Goal: Task Accomplishment & Management: Complete application form

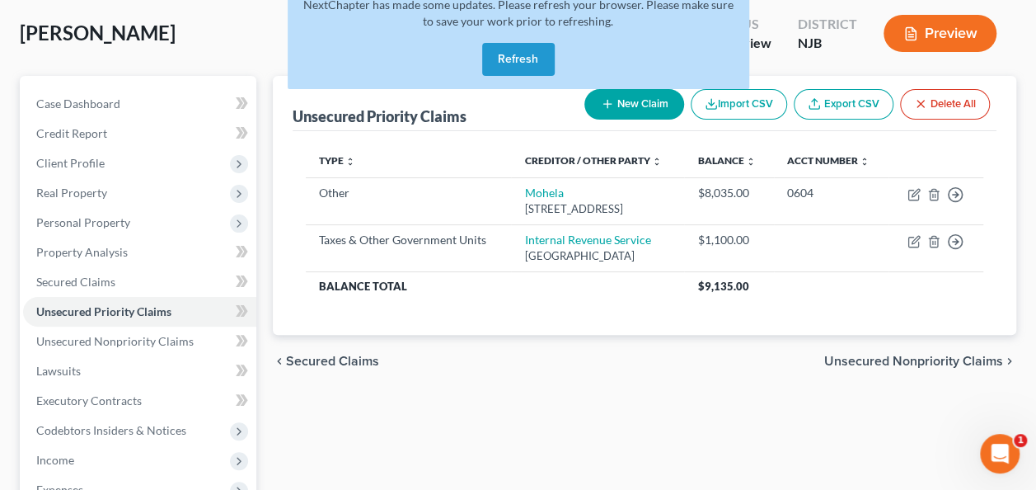
scroll to position [82, 0]
click at [481, 59] on div "NextChapter has made some updates. Please refresh your browser. Please make sur…" at bounding box center [519, 37] width 462 height 106
click at [504, 63] on button "Refresh" at bounding box center [518, 59] width 73 height 33
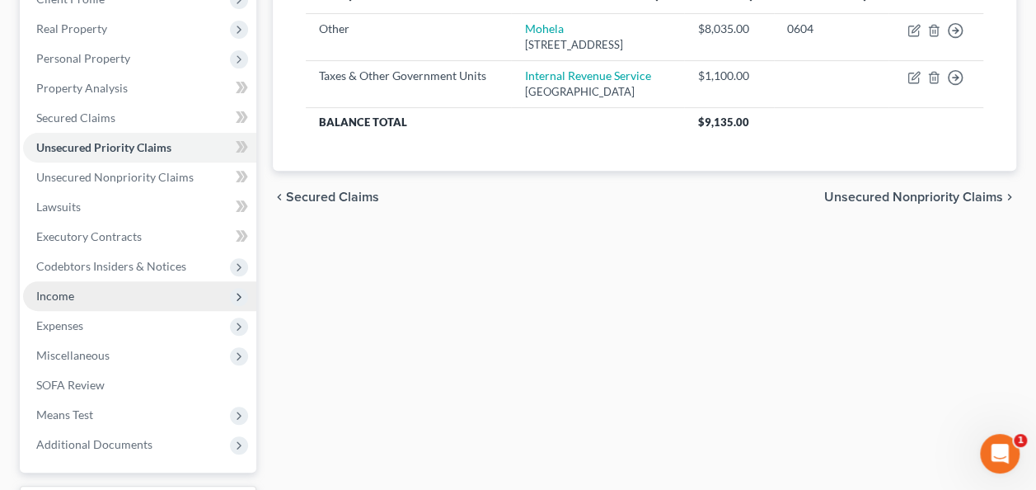
scroll to position [247, 0]
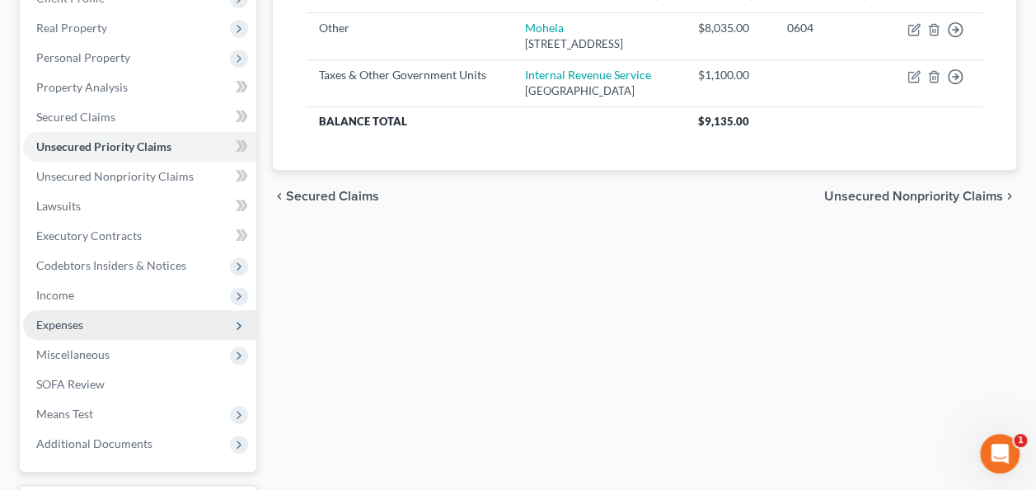
click at [101, 317] on span "Expenses" at bounding box center [139, 325] width 233 height 30
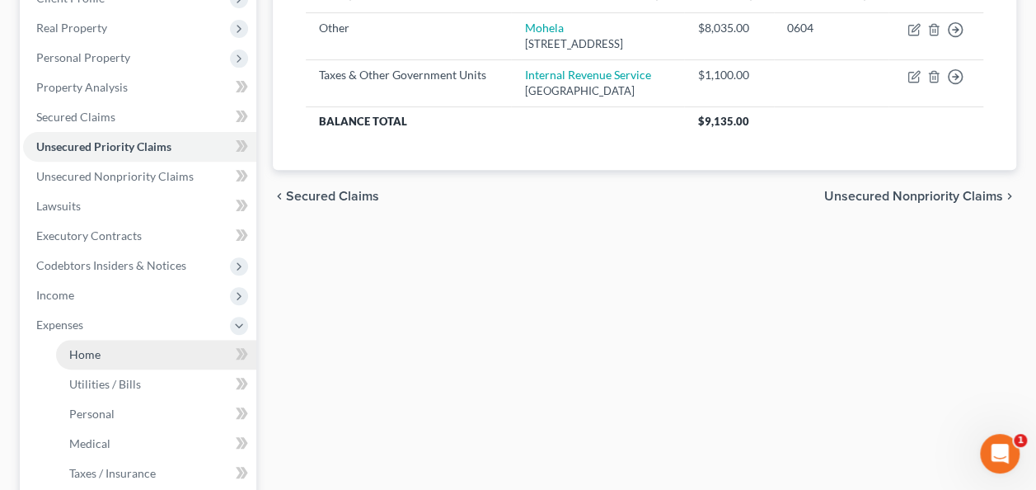
click at [82, 347] on span "Home" at bounding box center [84, 354] width 31 height 14
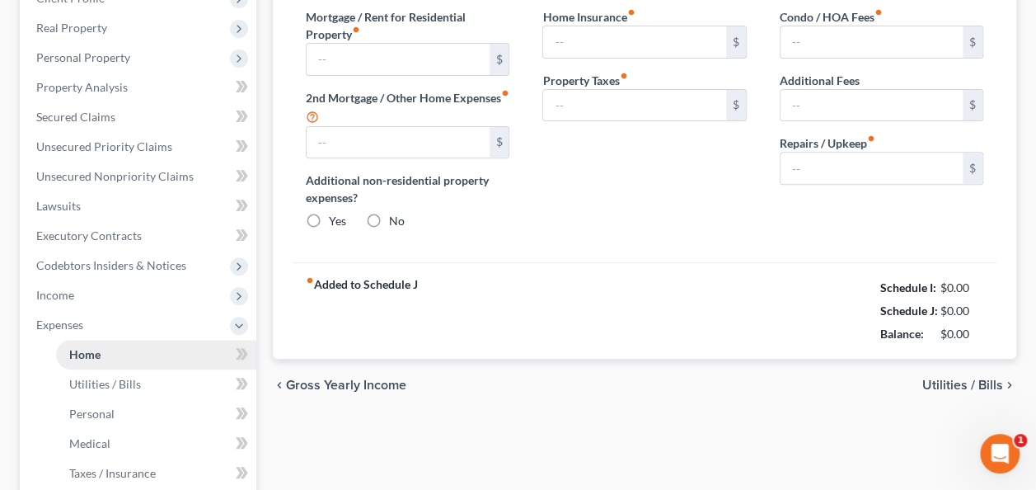
type input "0.00"
radio input "true"
type input "0.00"
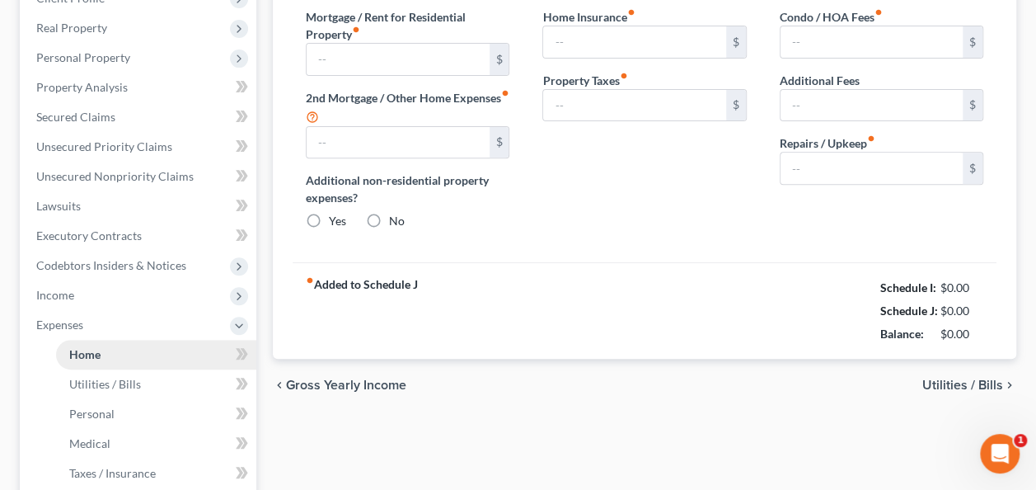
type input "0.00"
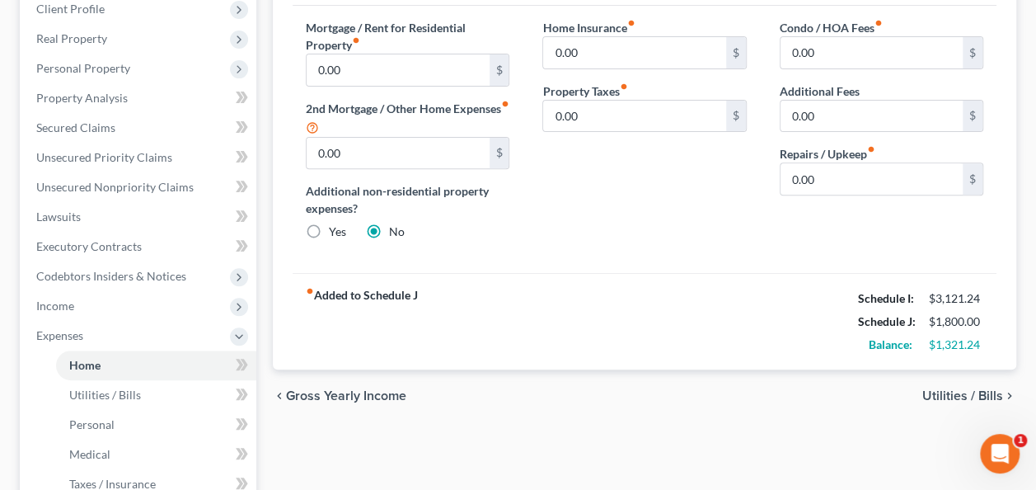
scroll to position [247, 0]
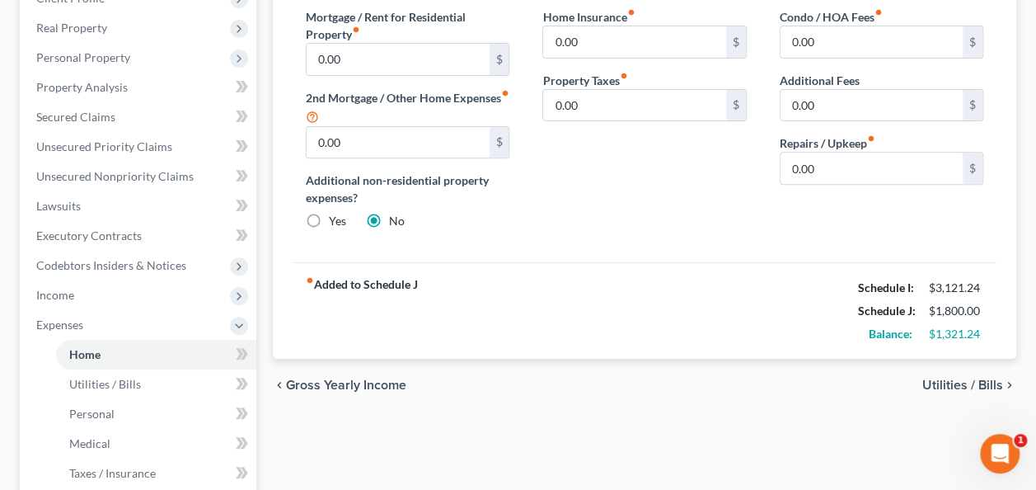
click at [944, 382] on span "Utilities / Bills" at bounding box center [962, 384] width 81 height 13
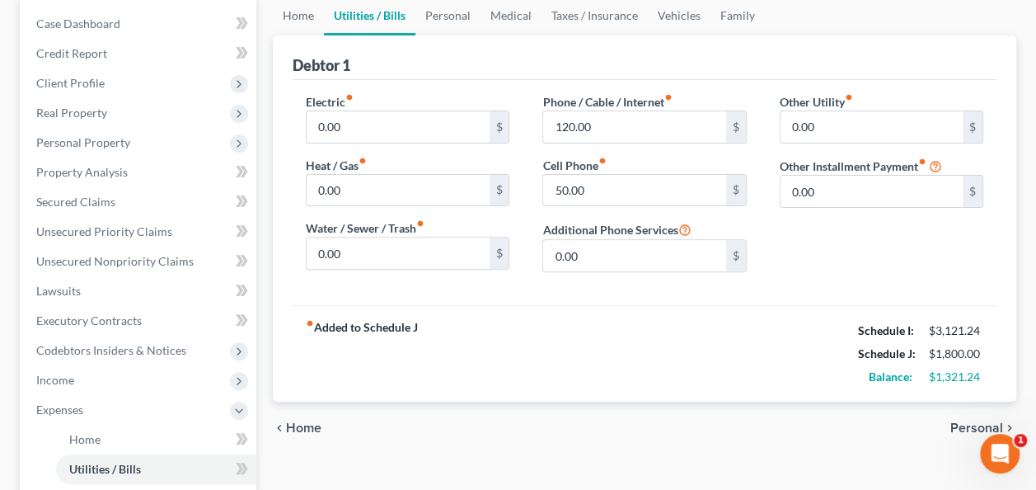
scroll to position [165, 0]
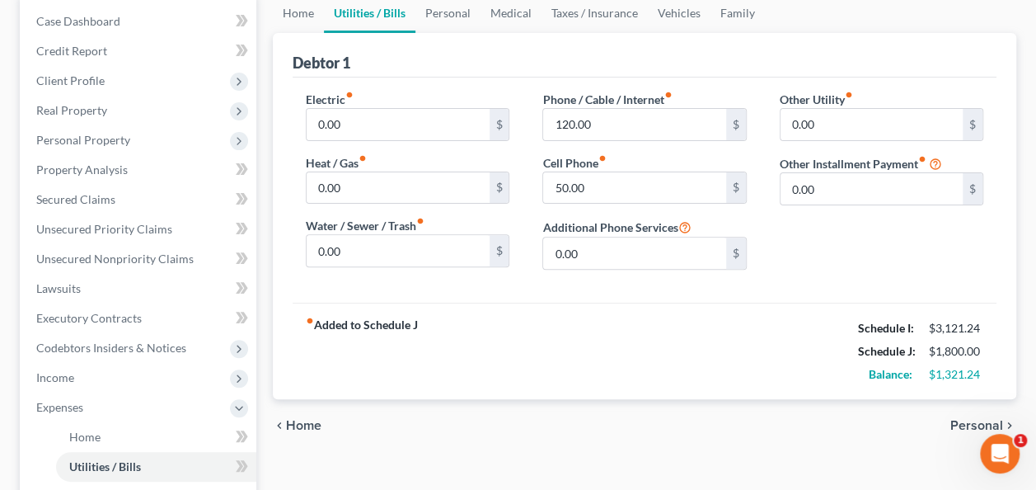
click at [971, 424] on span "Personal" at bounding box center [976, 425] width 53 height 13
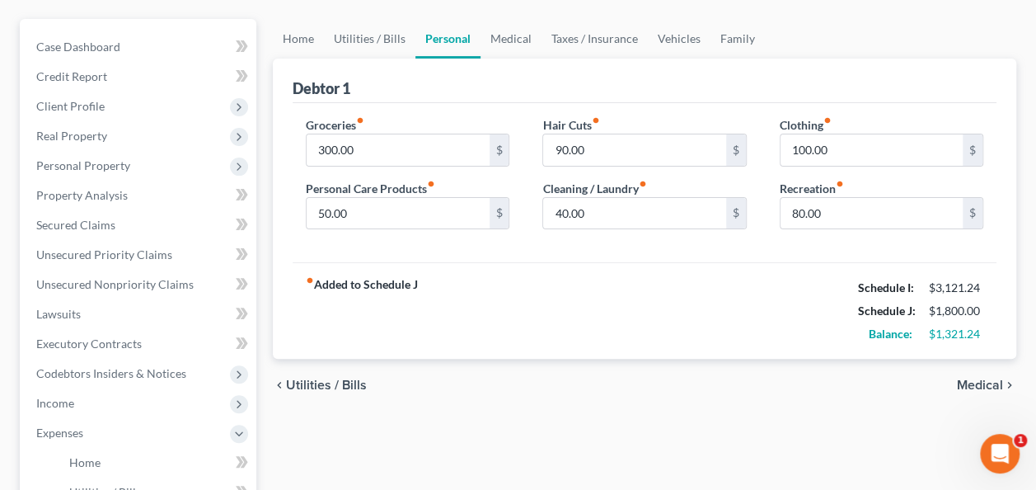
scroll to position [165, 0]
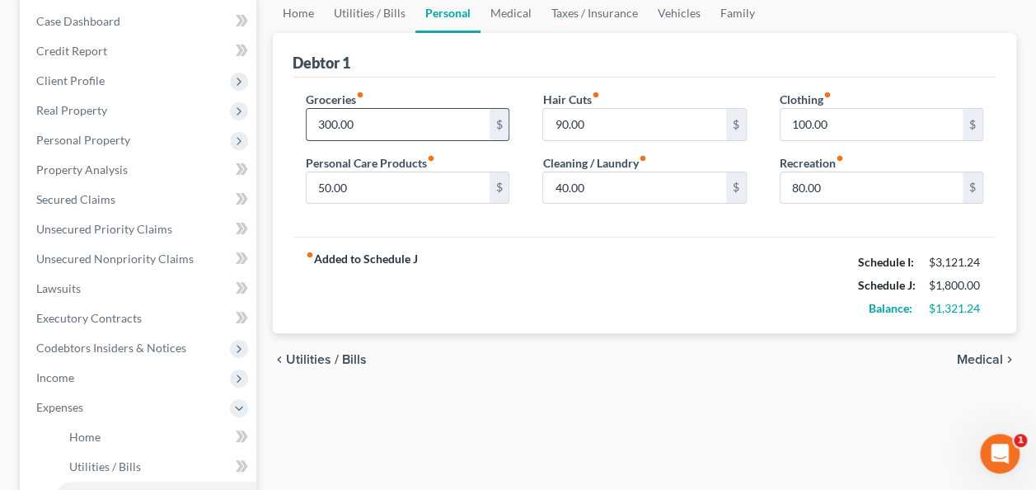
click at [327, 120] on input "300.00" at bounding box center [398, 124] width 182 height 31
type input "350.00"
click at [659, 193] on input "40.00" at bounding box center [634, 187] width 182 height 31
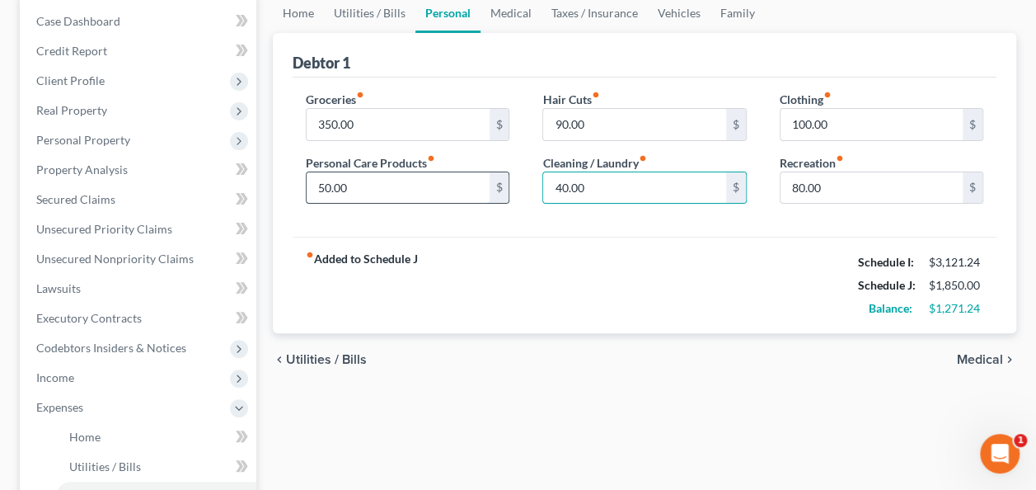
click at [463, 191] on input "50.00" at bounding box center [398, 187] width 182 height 31
type input "60.00"
click at [981, 360] on span "Medical" at bounding box center [980, 359] width 46 height 13
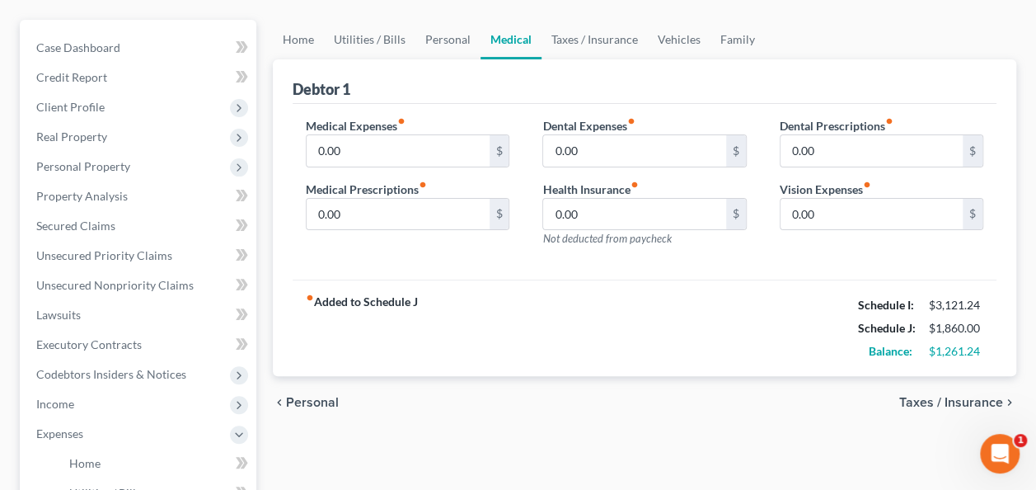
scroll to position [165, 0]
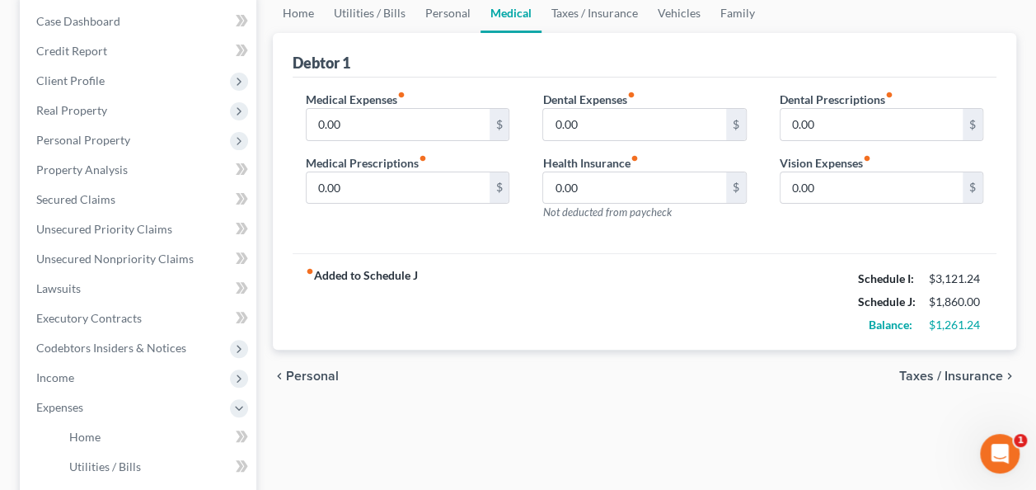
click at [943, 375] on span "Taxes / Insurance" at bounding box center [951, 375] width 104 height 13
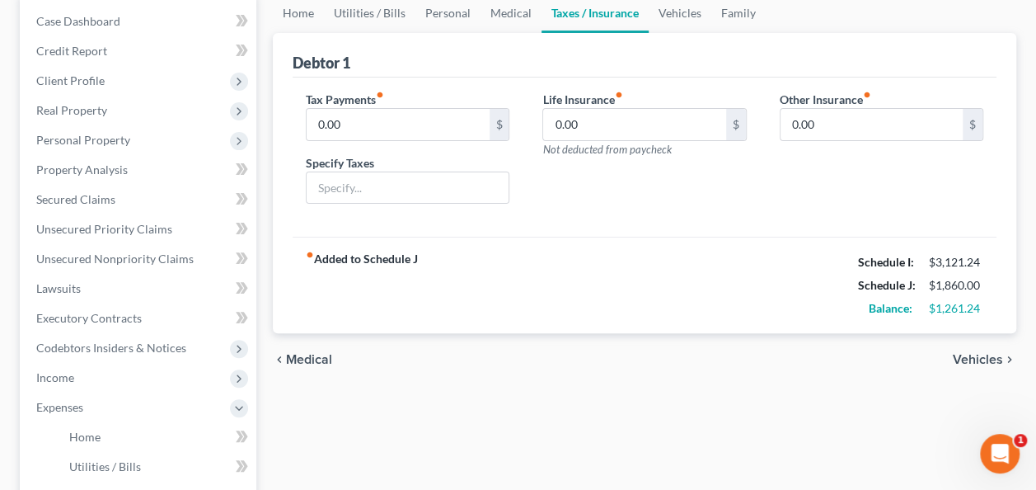
click at [965, 353] on span "Vehicles" at bounding box center [978, 359] width 50 height 13
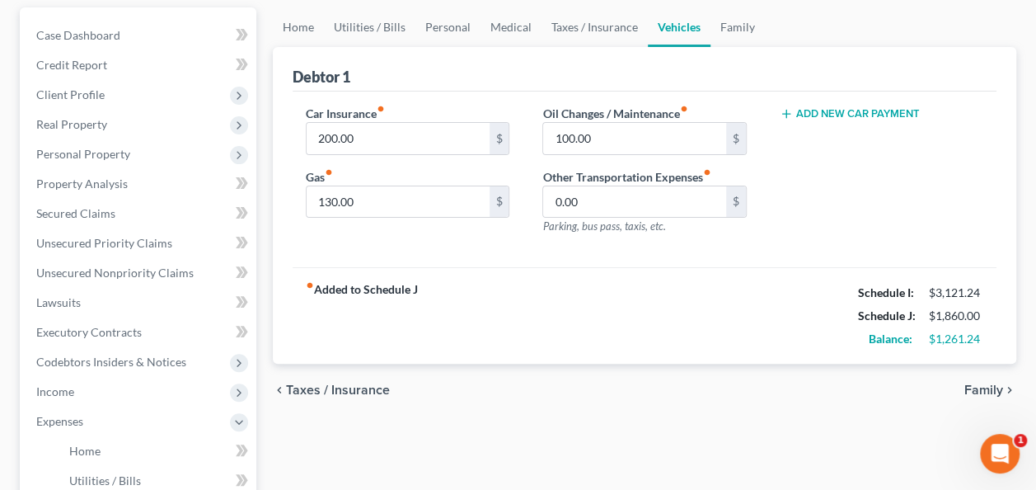
scroll to position [165, 0]
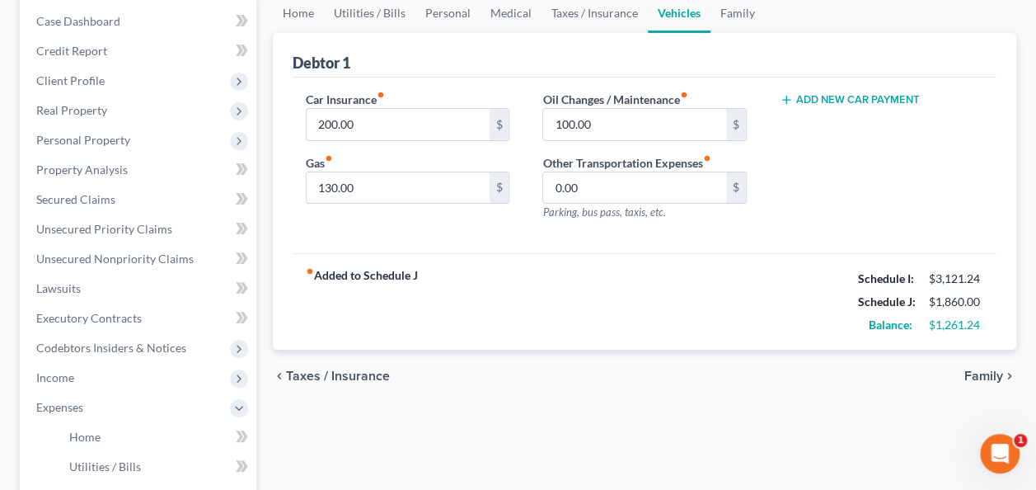
click at [979, 373] on span "Family" at bounding box center [983, 375] width 39 height 13
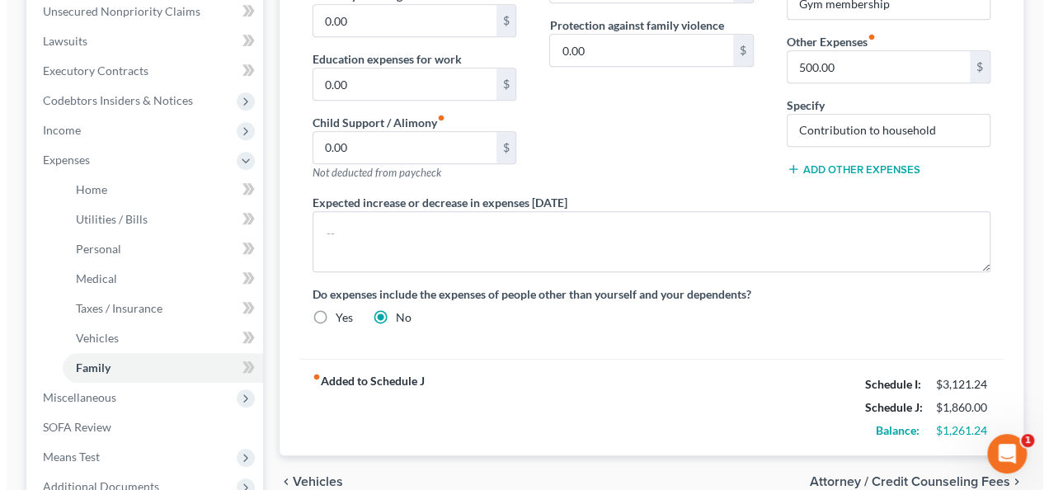
scroll to position [495, 0]
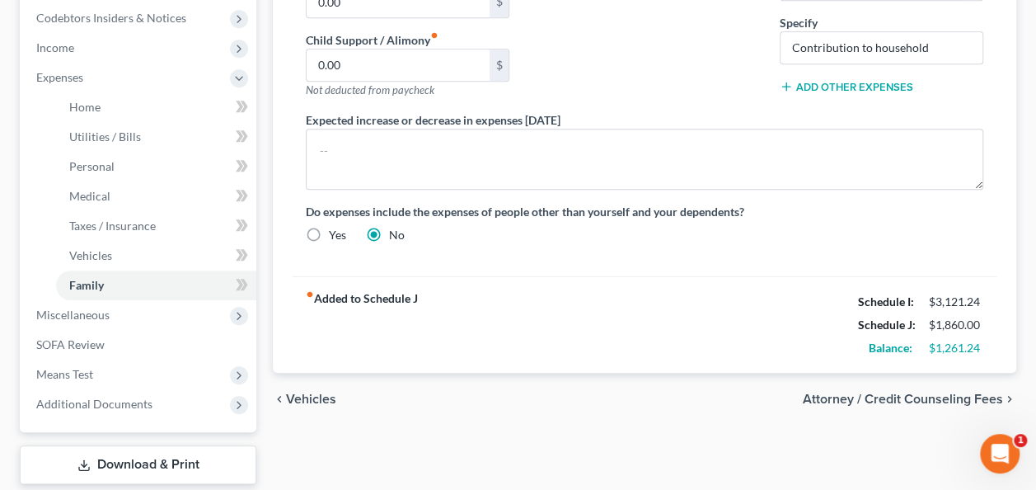
click at [876, 392] on span "Attorney / Credit Counseling Fees" at bounding box center [903, 398] width 200 height 13
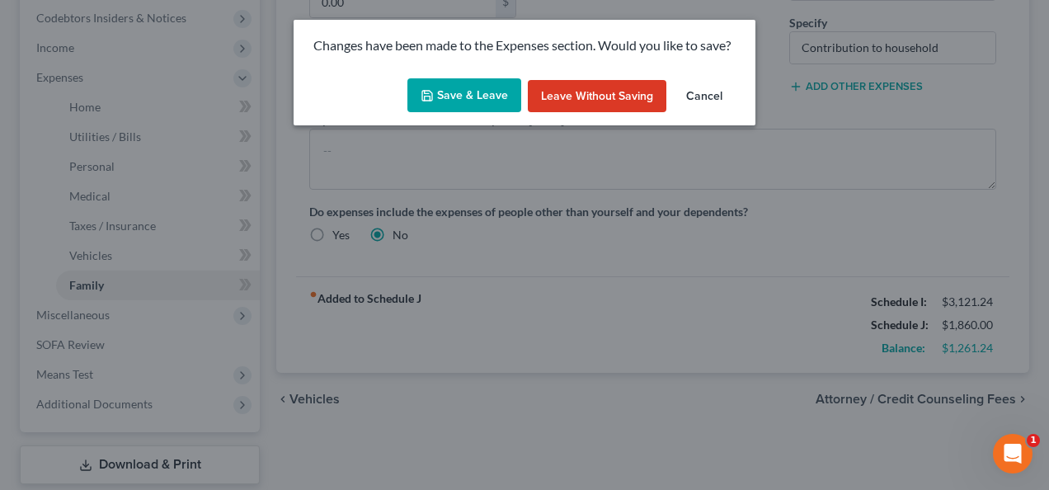
click at [504, 95] on button "Save & Leave" at bounding box center [464, 95] width 114 height 35
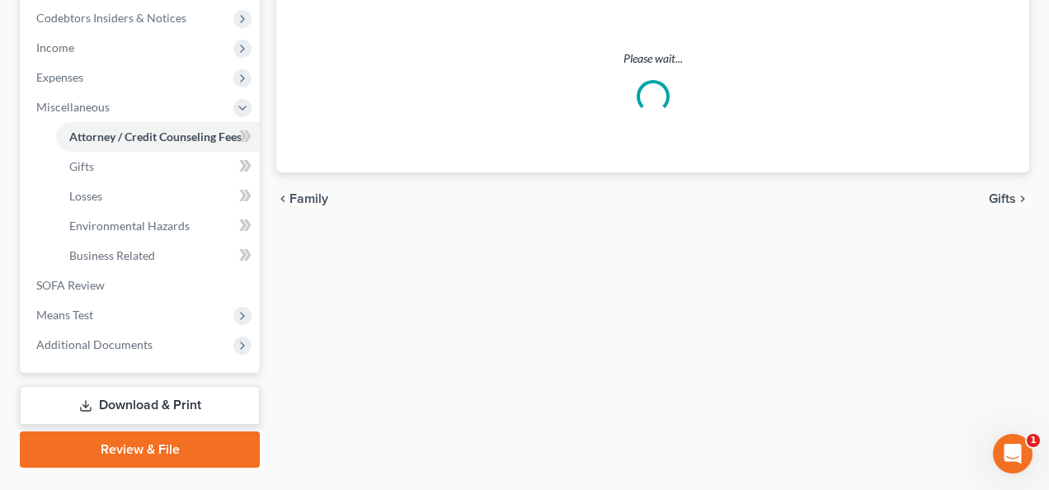
select select "0"
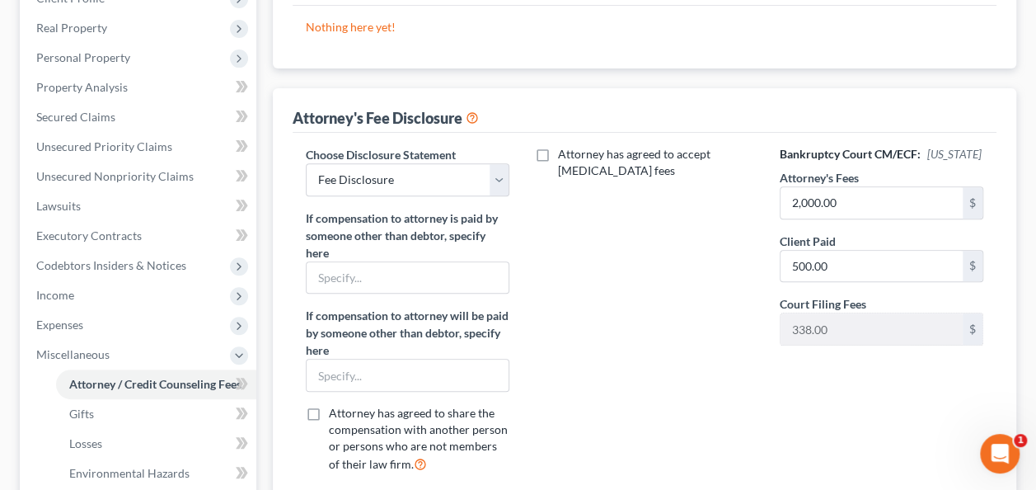
scroll to position [330, 0]
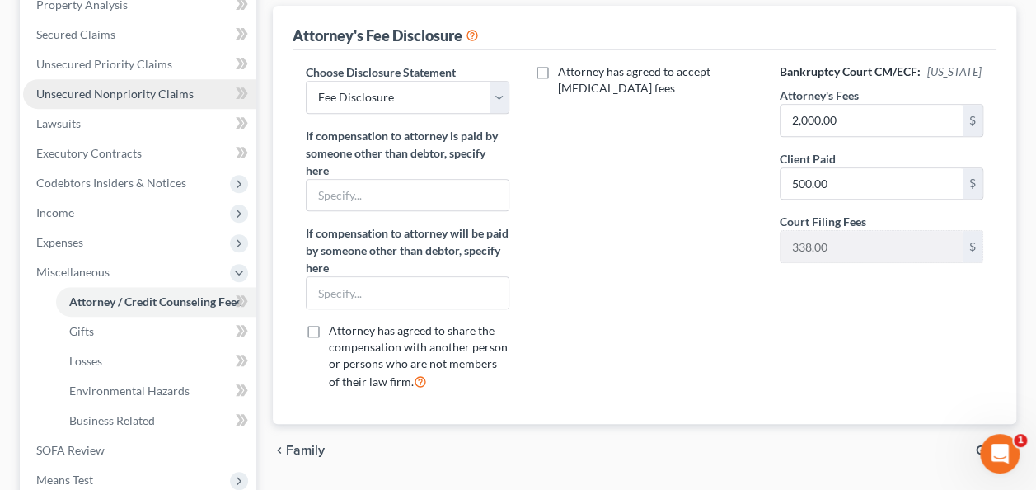
click at [203, 96] on link "Unsecured Nonpriority Claims" at bounding box center [139, 94] width 233 height 30
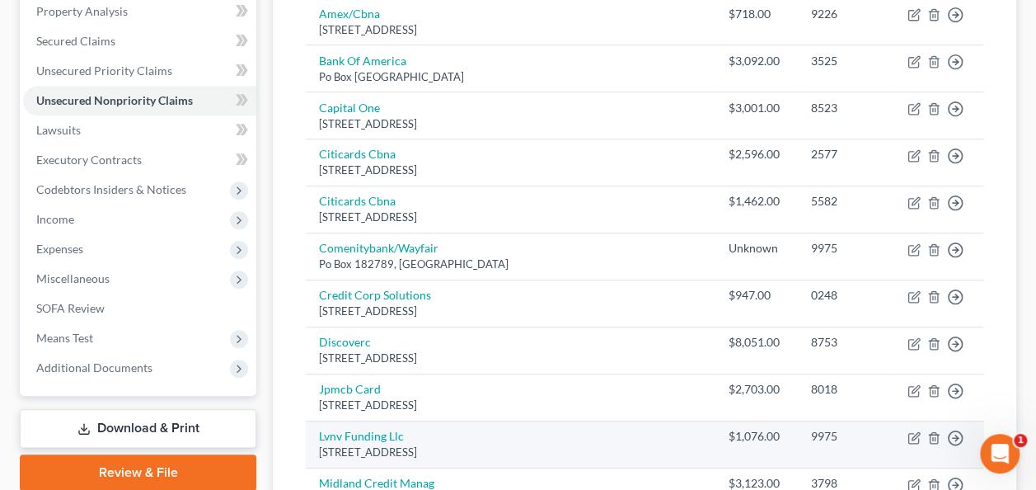
scroll to position [349, 0]
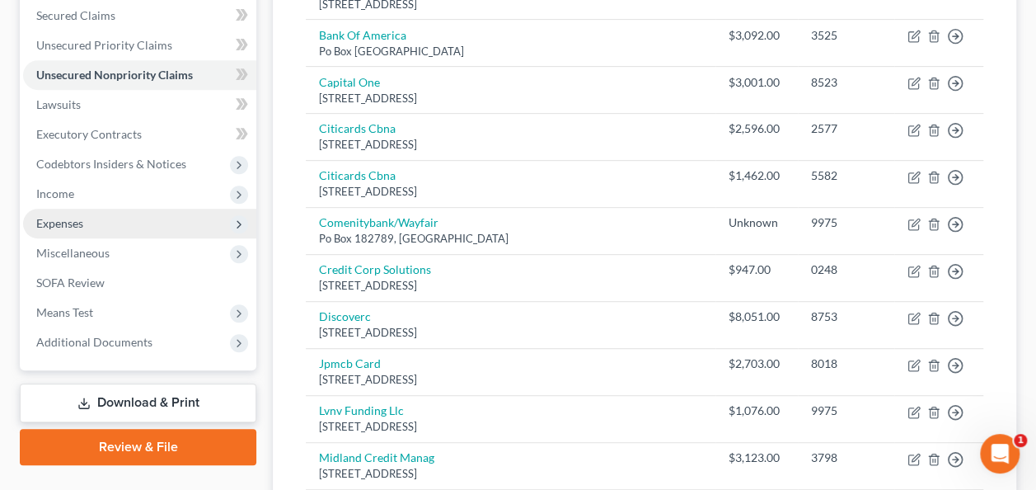
click at [92, 230] on span "Expenses" at bounding box center [139, 224] width 233 height 30
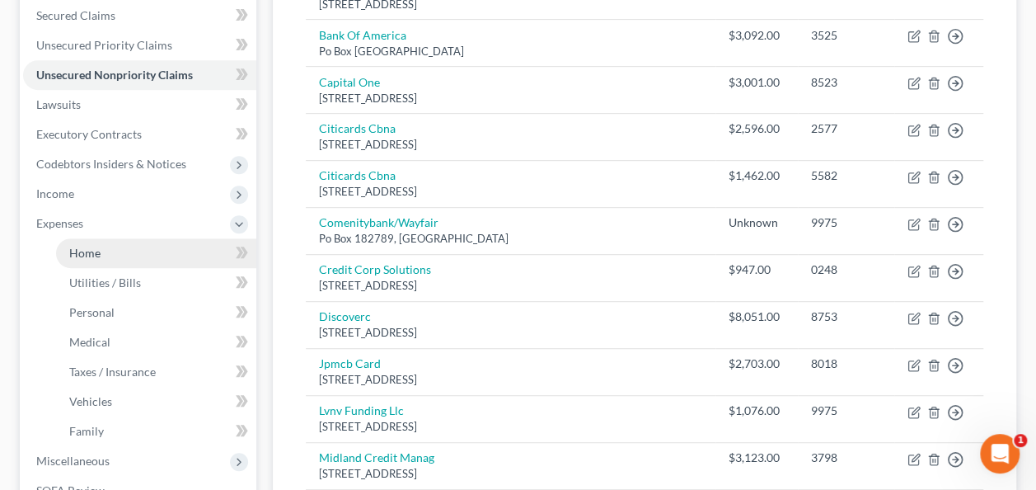
click at [94, 246] on span "Home" at bounding box center [84, 253] width 31 height 14
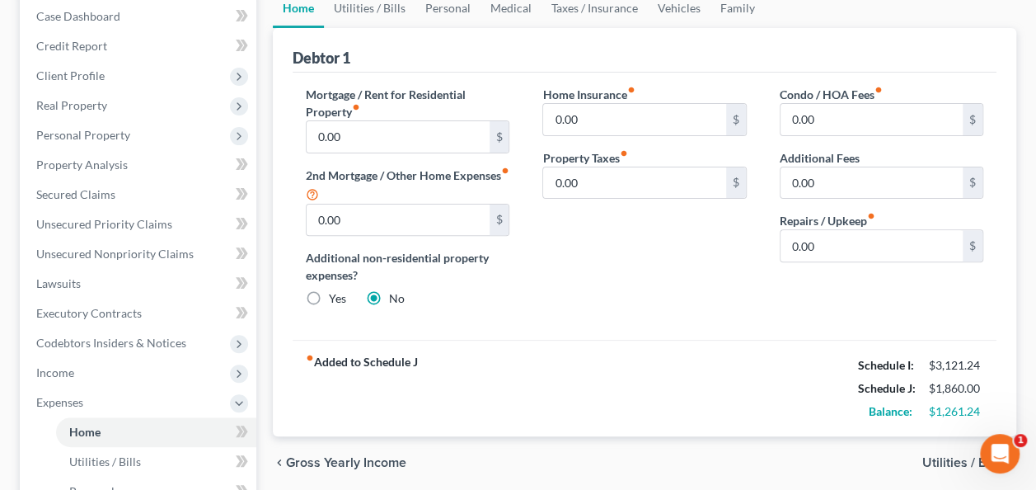
scroll to position [247, 0]
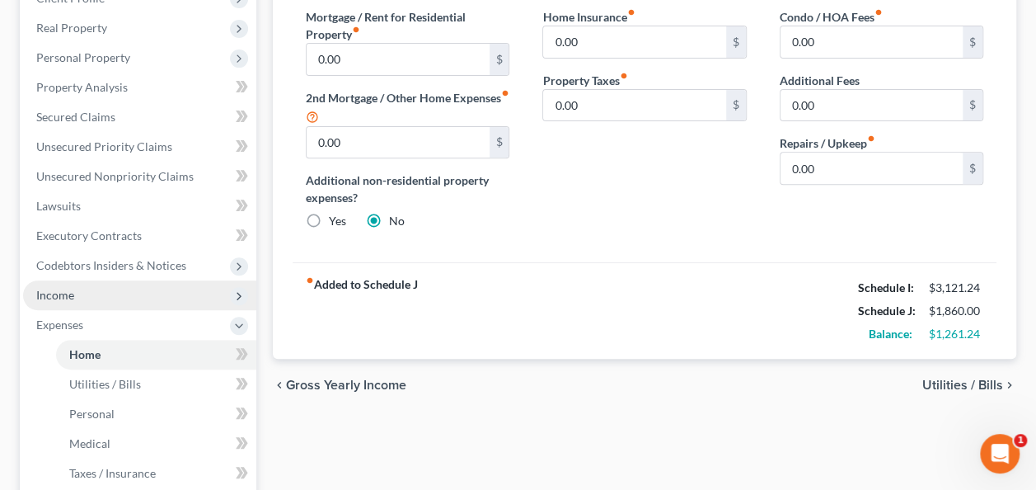
click at [93, 293] on span "Income" at bounding box center [139, 295] width 233 height 30
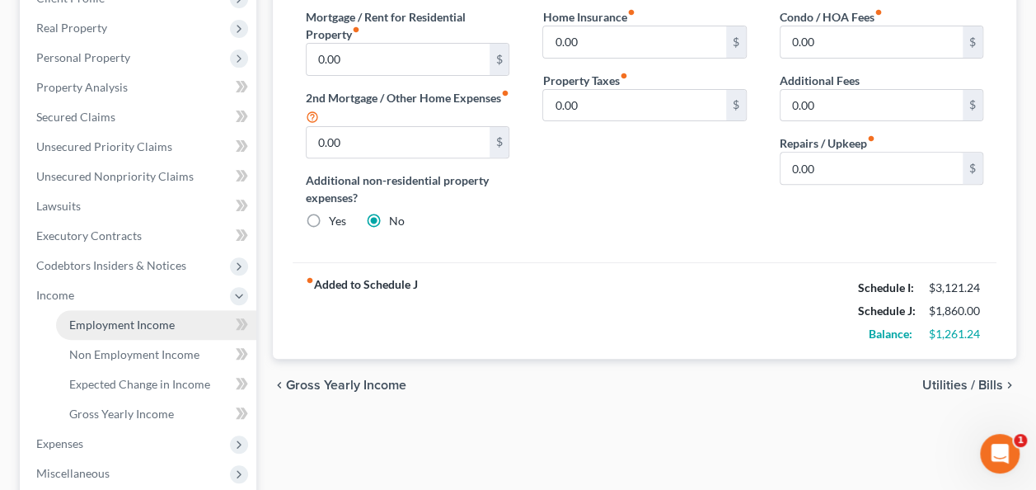
click at [92, 321] on span "Employment Income" at bounding box center [122, 324] width 106 height 14
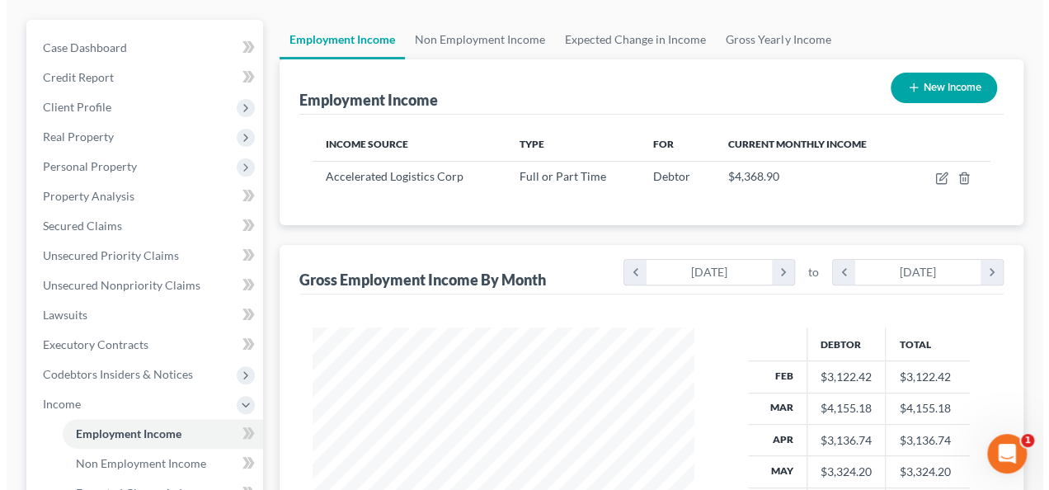
scroll to position [165, 0]
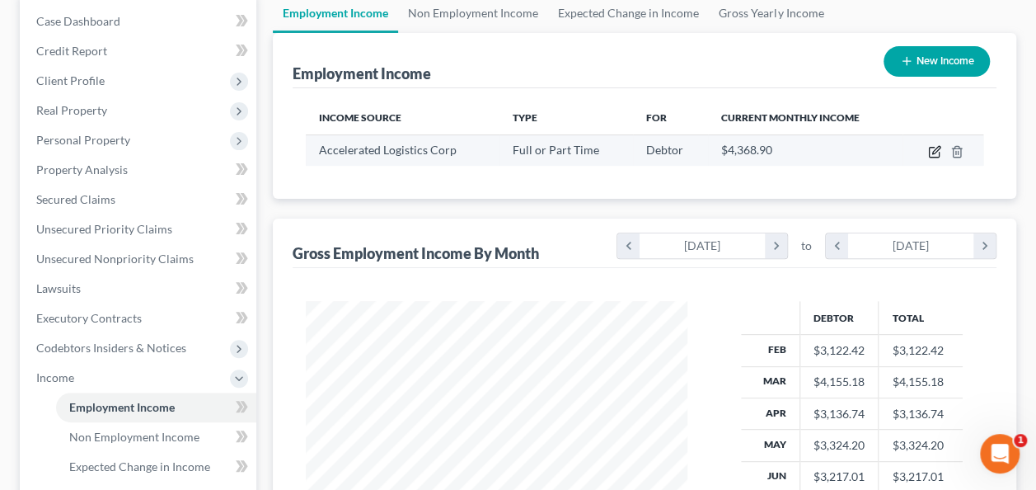
click at [938, 149] on icon "button" at bounding box center [935, 149] width 7 height 7
select select "0"
select select "9"
select select "1"
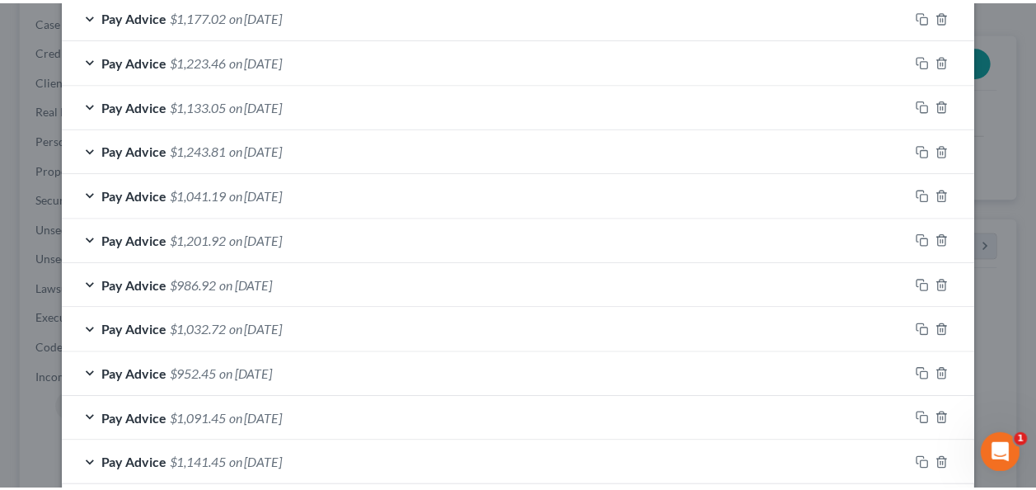
scroll to position [735, 0]
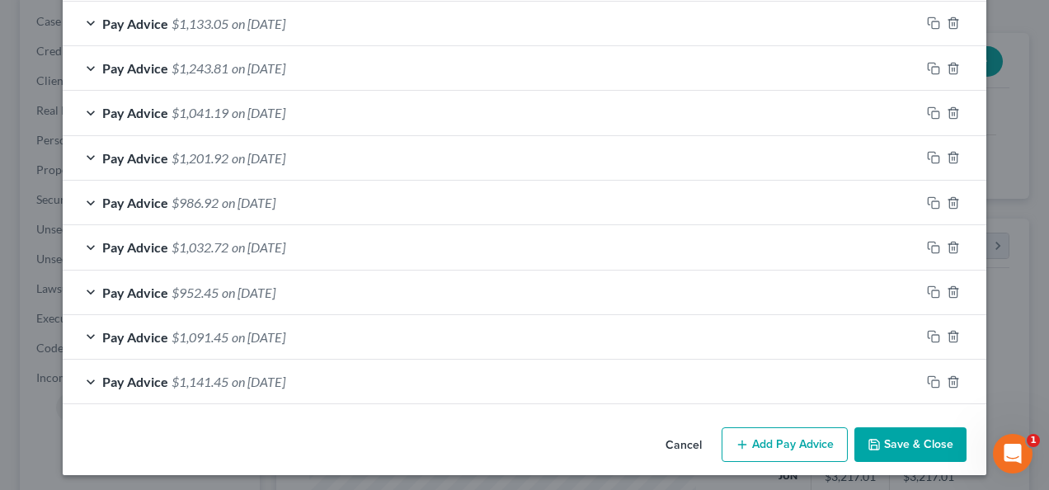
click at [935, 440] on button "Save & Close" at bounding box center [910, 444] width 112 height 35
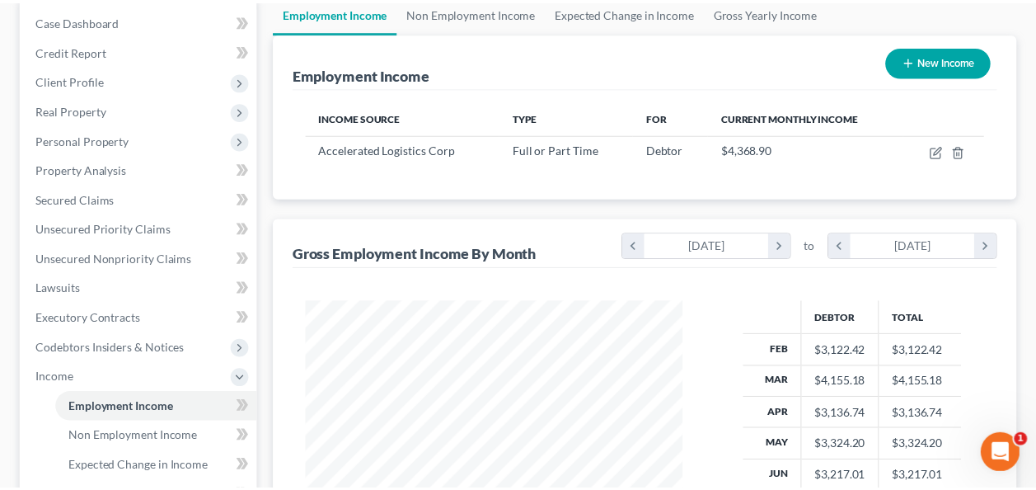
scroll to position [824019, 823898]
